Goal: Task Accomplishment & Management: Complete application form

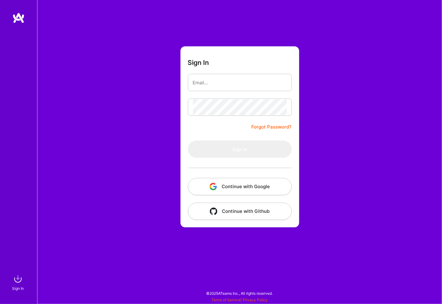
click at [128, 63] on div "Sign In Forgot Password? Sign In Continue with Google Continue with Github" at bounding box center [239, 152] width 405 height 304
click at [202, 80] on input "email" at bounding box center [240, 83] width 94 height 16
type input "[PERSON_NAME][EMAIL_ADDRESS][PERSON_NAME][DOMAIN_NAME]"
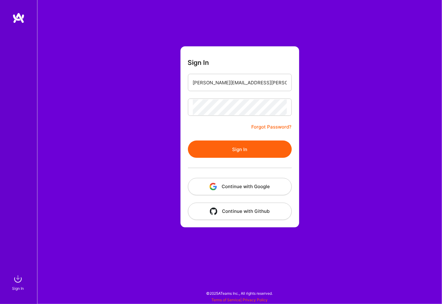
click at [188, 141] on button "Sign In" at bounding box center [240, 149] width 104 height 17
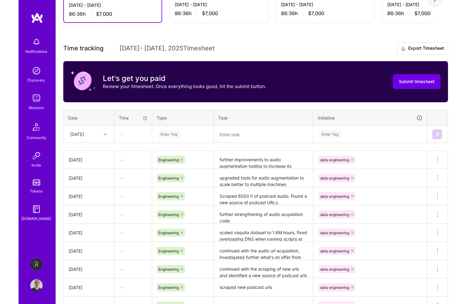
scroll to position [185, 0]
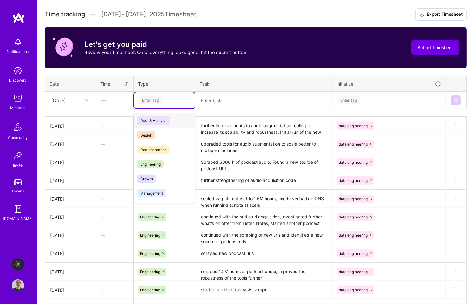
click at [164, 100] on div "Enter Tag" at bounding box center [164, 100] width 52 height 8
click at [164, 164] on div "Engineering" at bounding box center [164, 164] width 61 height 15
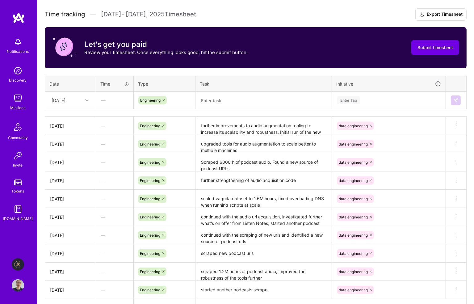
click at [352, 99] on div "Enter Tag" at bounding box center [349, 101] width 23 height 10
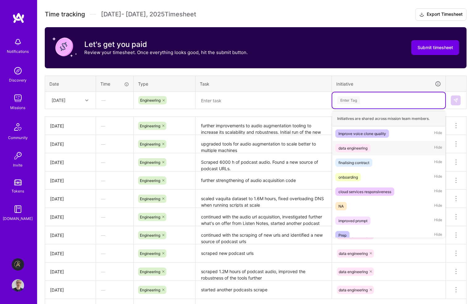
click at [363, 146] on div "data engineering" at bounding box center [353, 148] width 29 height 6
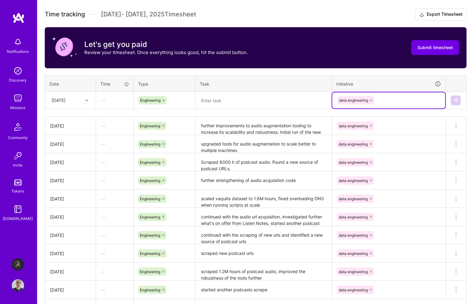
click at [257, 100] on textarea at bounding box center [263, 100] width 135 height 16
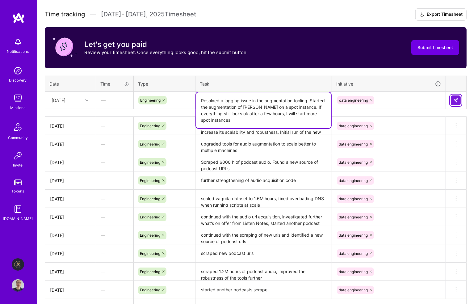
type textarea "Resolved a logging issue in the augmentation tooling. Started the augmentation …"
click at [442, 99] on button at bounding box center [456, 101] width 10 height 10
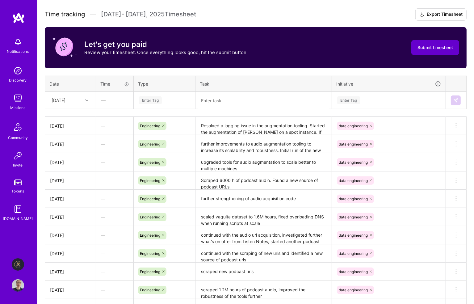
click at [434, 46] on span "Submit timesheet" at bounding box center [436, 48] width 36 height 6
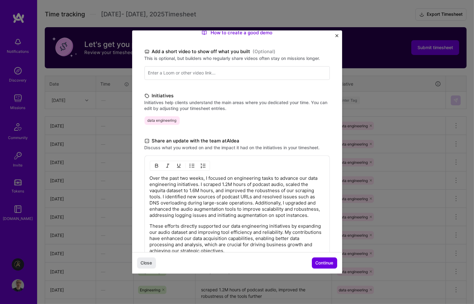
scroll to position [138, 0]
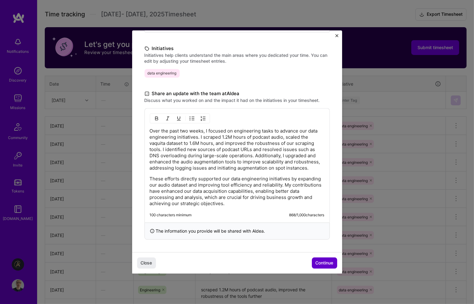
click at [322, 263] on span "Continue" at bounding box center [325, 263] width 18 height 6
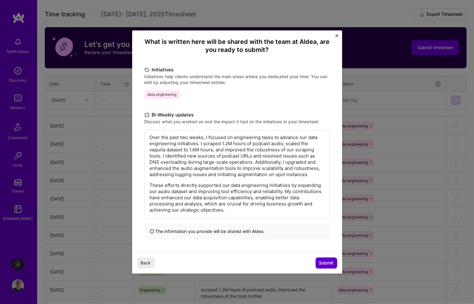
click at [322, 263] on span "Submit" at bounding box center [327, 263] width 14 height 6
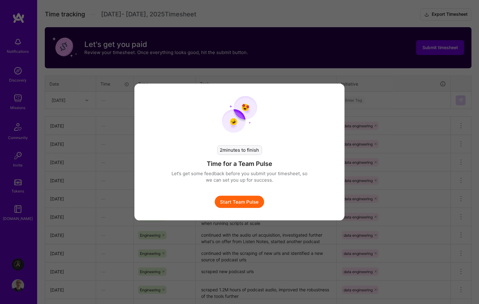
click at [254, 199] on button "Start Team Pulse" at bounding box center [239, 202] width 49 height 12
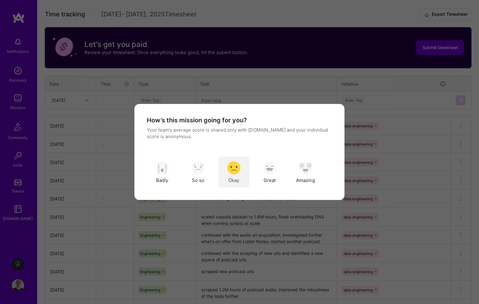
click at [237, 166] on img "modal" at bounding box center [234, 168] width 14 height 14
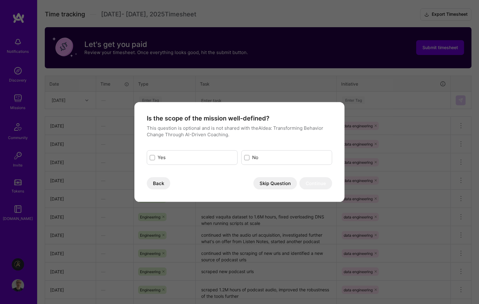
click at [153, 157] on input "modal" at bounding box center [153, 158] width 4 height 4
checkbox input "true"
click at [317, 185] on button "Continue" at bounding box center [316, 183] width 33 height 12
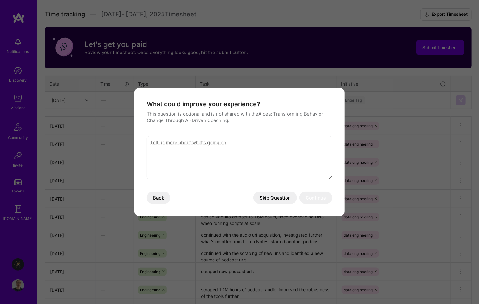
click at [273, 198] on button "Skip Question" at bounding box center [275, 198] width 44 height 12
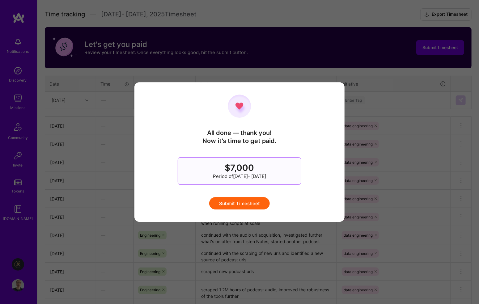
click at [257, 201] on button "Submit Timesheet" at bounding box center [239, 203] width 61 height 12
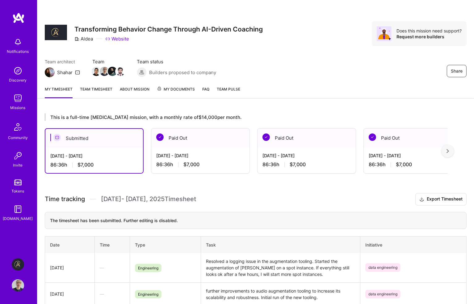
scroll to position [0, 0]
click at [313, 49] on div "Share Transforming Behavior Change Through AI-Driven Coaching Aldea Website Doe…" at bounding box center [255, 40] width 437 height 81
